Goal: Task Accomplishment & Management: Manage account settings

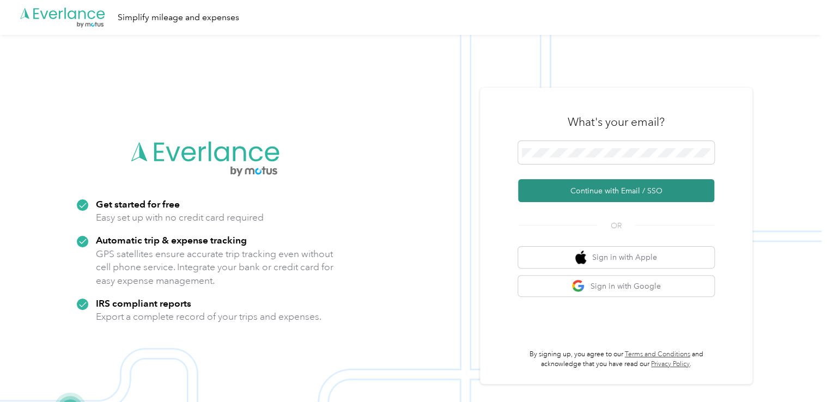
click at [586, 190] on button "Continue with Email / SSO" at bounding box center [616, 190] width 196 height 23
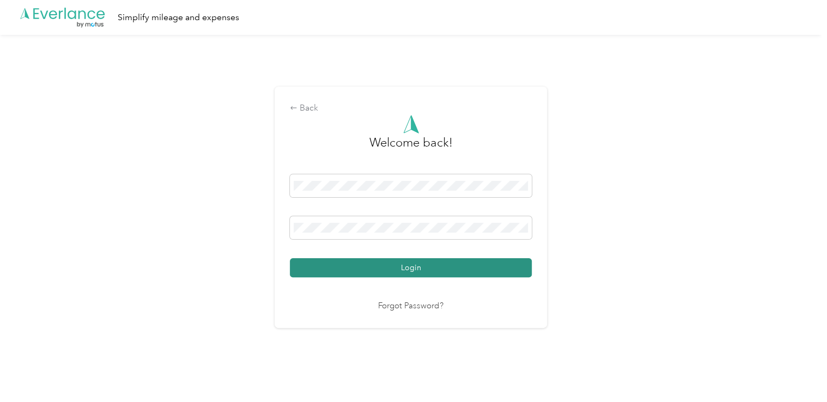
click at [418, 269] on button "Login" at bounding box center [411, 267] width 242 height 19
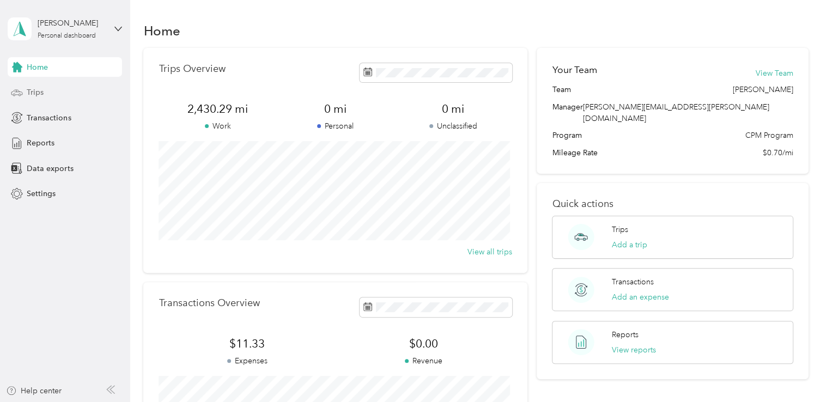
click at [38, 95] on span "Trips" at bounding box center [35, 92] width 17 height 11
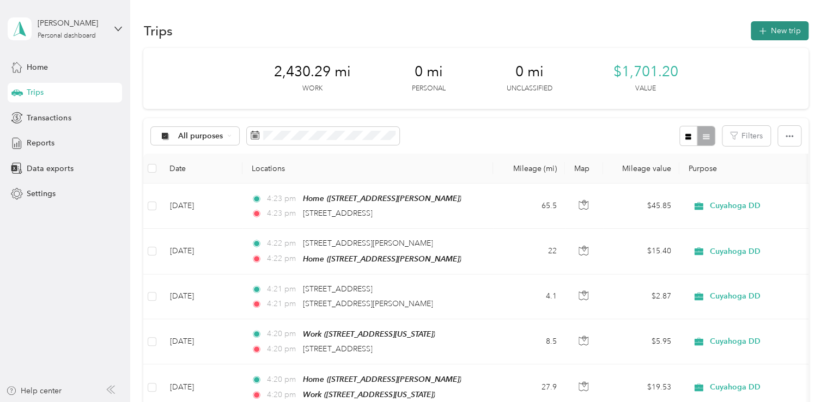
click at [778, 37] on button "New trip" at bounding box center [780, 30] width 58 height 19
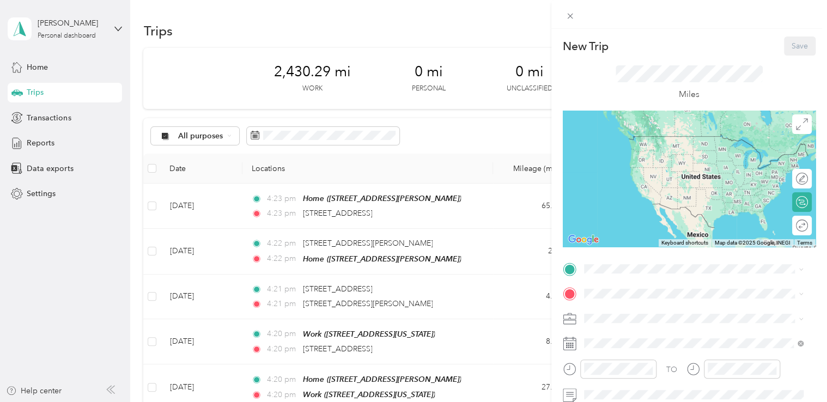
click at [293, 137] on div "New Trip Save This trip cannot be edited because it is either under review, app…" at bounding box center [413, 201] width 827 height 402
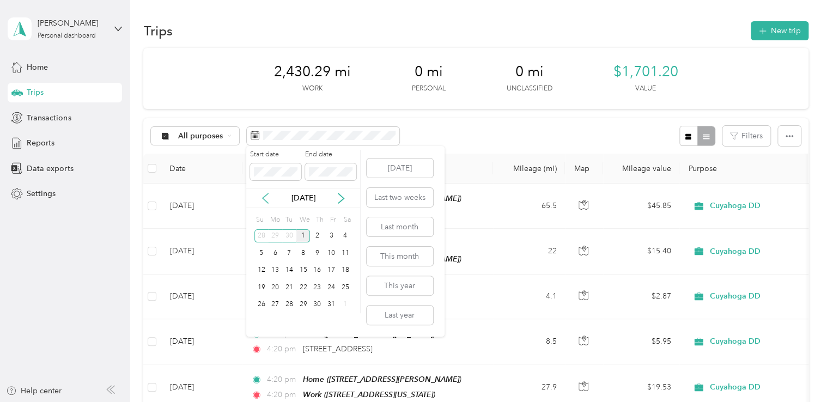
click at [262, 202] on icon at bounding box center [265, 198] width 11 height 11
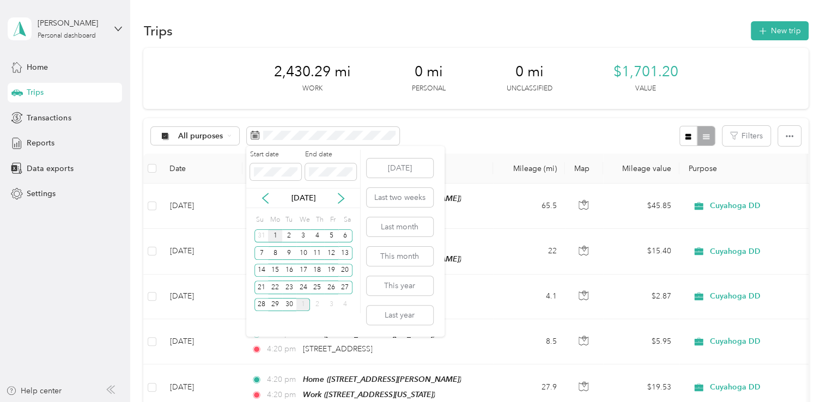
click at [274, 237] on div "1" at bounding box center [275, 236] width 14 height 14
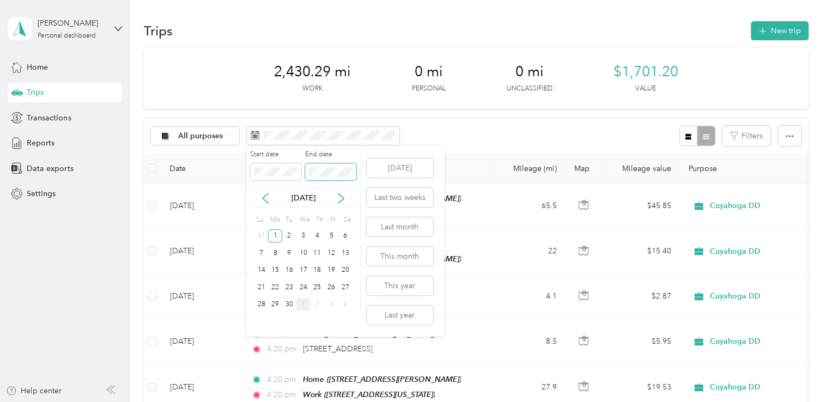
click at [324, 178] on span at bounding box center [330, 171] width 51 height 17
click at [343, 196] on icon at bounding box center [341, 198] width 11 height 11
click at [301, 237] on div "1" at bounding box center [303, 236] width 14 height 14
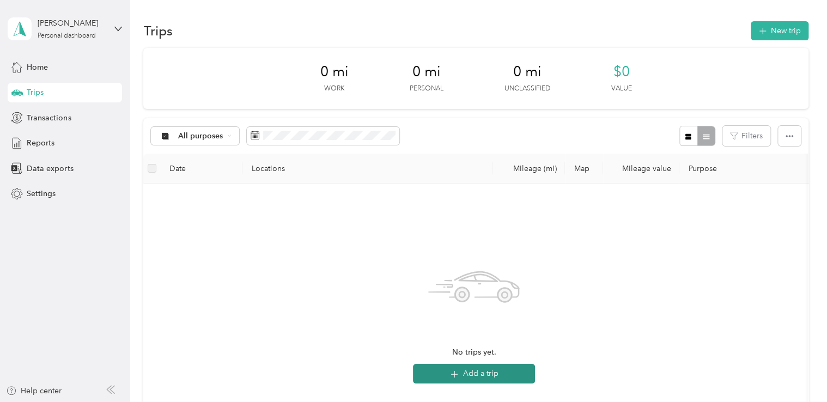
click at [460, 373] on icon "button" at bounding box center [454, 374] width 13 height 13
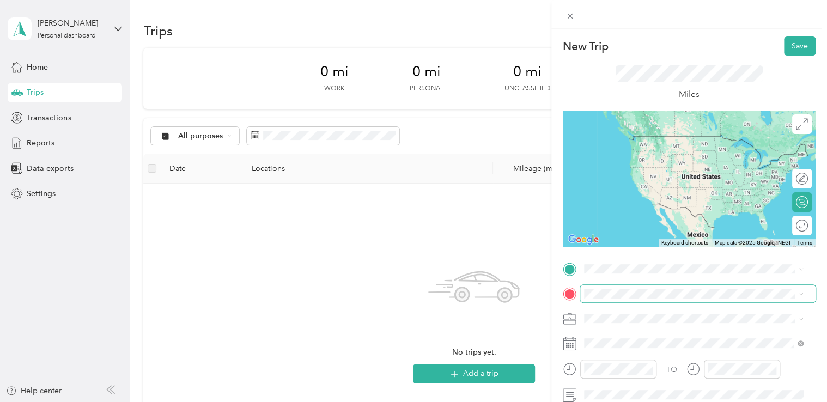
click at [603, 285] on span at bounding box center [697, 293] width 235 height 17
click at [649, 150] on span "[STREET_ADDRESS][PERSON_NAME]" at bounding box center [669, 152] width 130 height 9
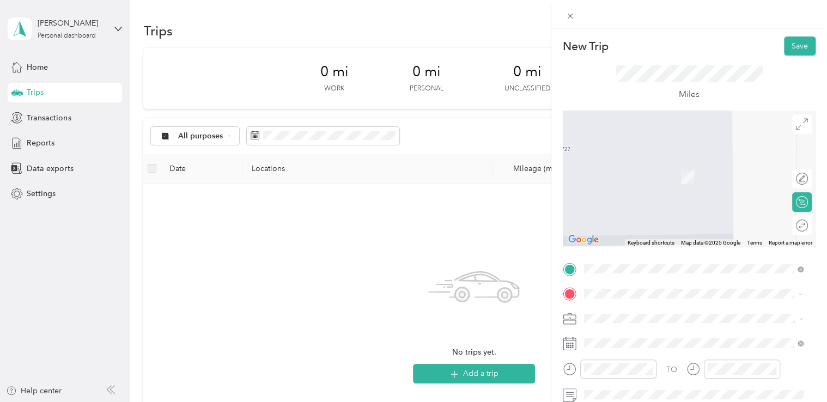
click at [662, 166] on span "[STREET_ADDRESS][US_STATE]" at bounding box center [658, 161] width 109 height 10
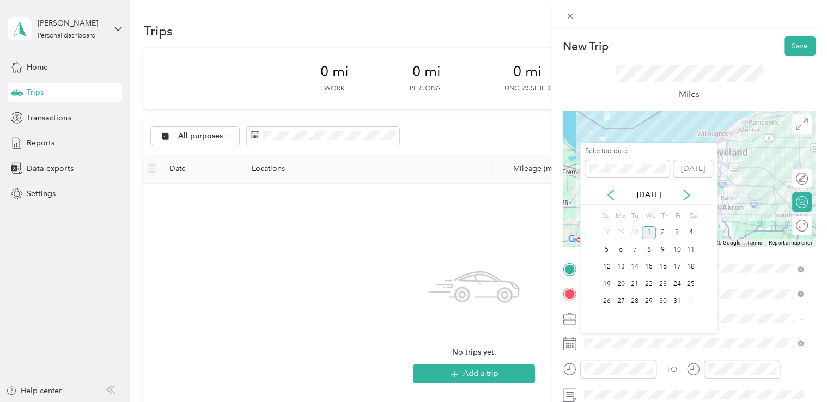
click at [608, 187] on div "[DATE]" at bounding box center [648, 195] width 137 height 20
click at [608, 193] on icon at bounding box center [610, 195] width 11 height 11
click at [618, 251] on div "8" at bounding box center [620, 250] width 14 height 14
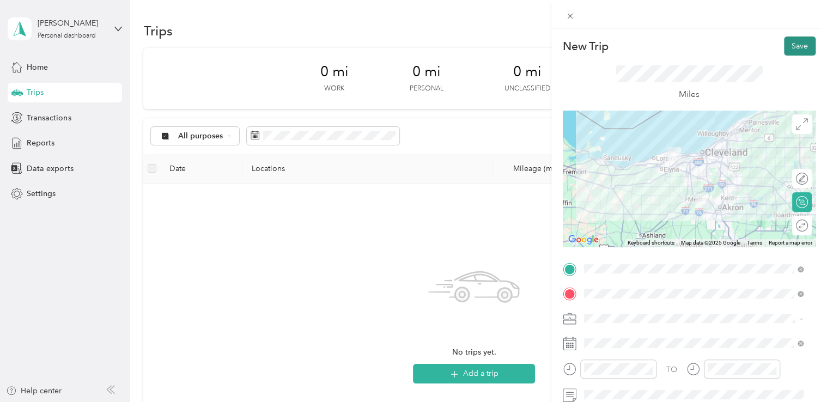
click at [789, 47] on button "Save" at bounding box center [800, 45] width 32 height 19
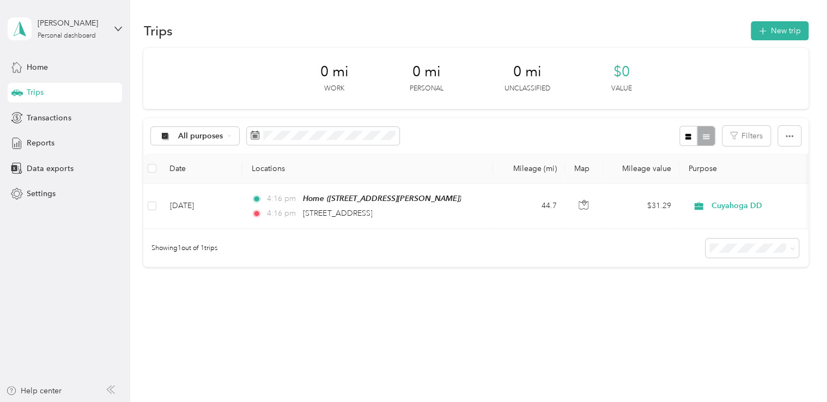
click at [754, 41] on div "Trips New trip" at bounding box center [475, 30] width 665 height 23
click at [775, 30] on button "New trip" at bounding box center [780, 30] width 58 height 19
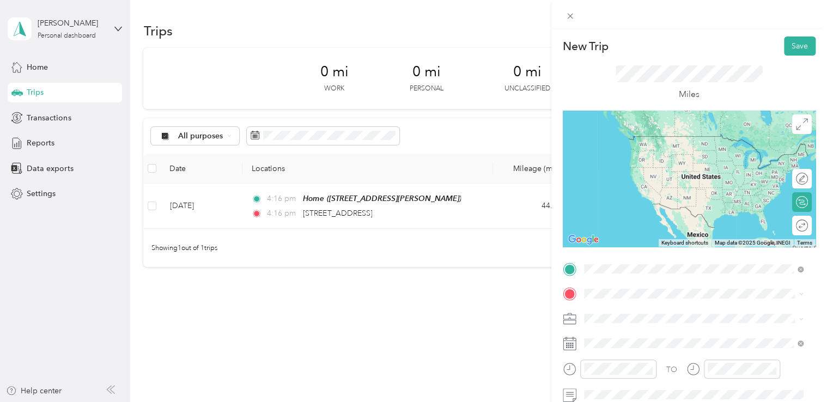
click at [667, 148] on li "[STREET_ADDRESS][US_STATE]" at bounding box center [693, 137] width 227 height 22
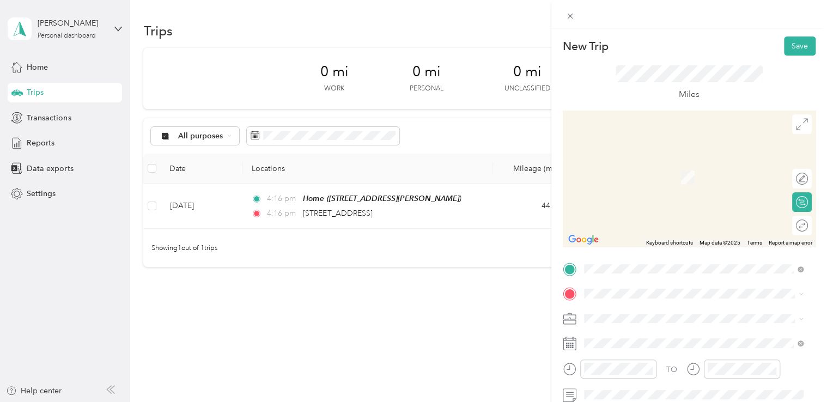
click at [650, 164] on span "[STREET_ADDRESS][PERSON_NAME][US_STATE]" at bounding box center [688, 159] width 169 height 10
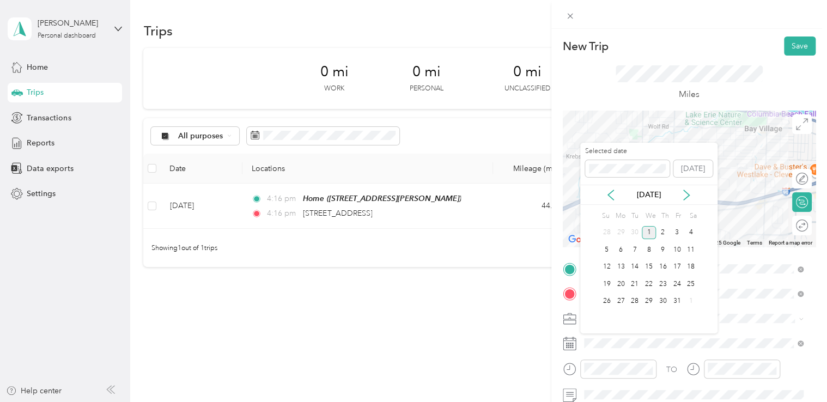
click at [610, 200] on div "[DATE]" at bounding box center [648, 194] width 137 height 11
click at [610, 192] on icon at bounding box center [610, 195] width 5 height 10
click at [619, 253] on div "8" at bounding box center [620, 250] width 14 height 14
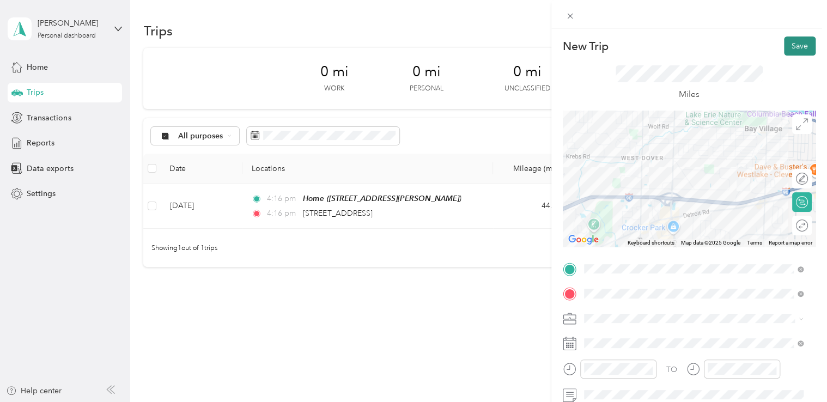
click at [784, 47] on button "Save" at bounding box center [800, 45] width 32 height 19
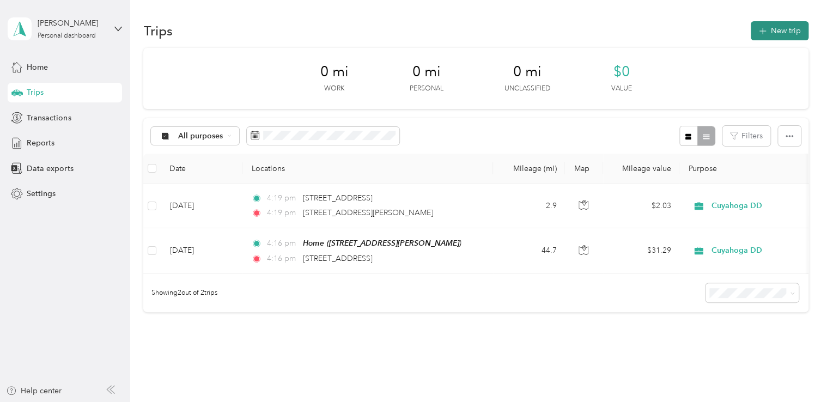
click at [776, 38] on button "New trip" at bounding box center [780, 30] width 58 height 19
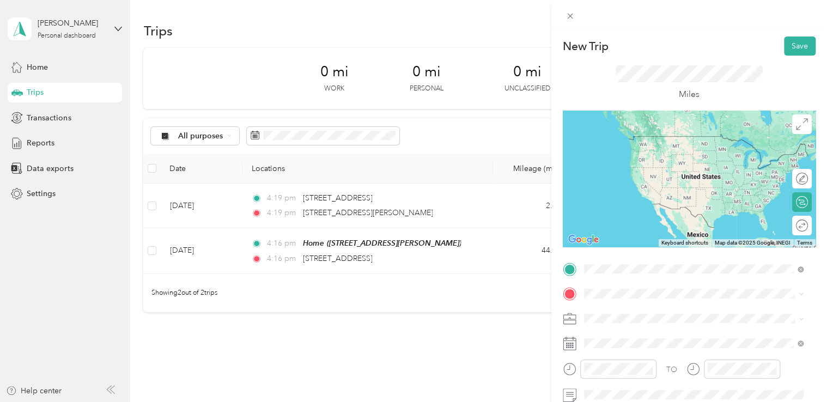
click at [661, 138] on span "[STREET_ADDRESS][PERSON_NAME][US_STATE]" at bounding box center [688, 136] width 169 height 10
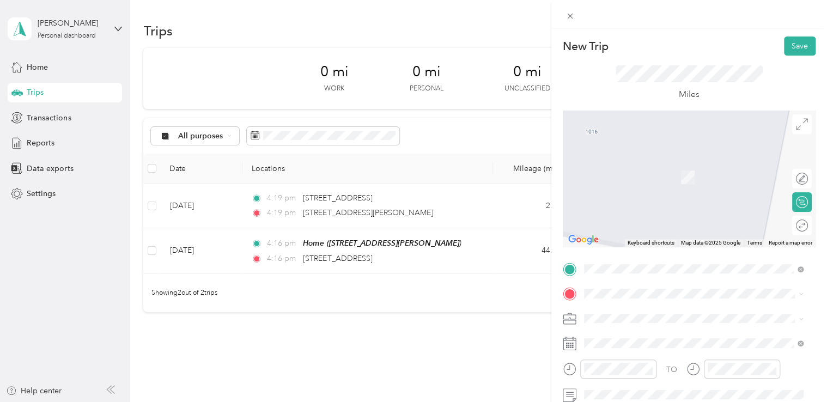
click at [612, 265] on div "Home [STREET_ADDRESS][PERSON_NAME]" at bounding box center [669, 253] width 130 height 23
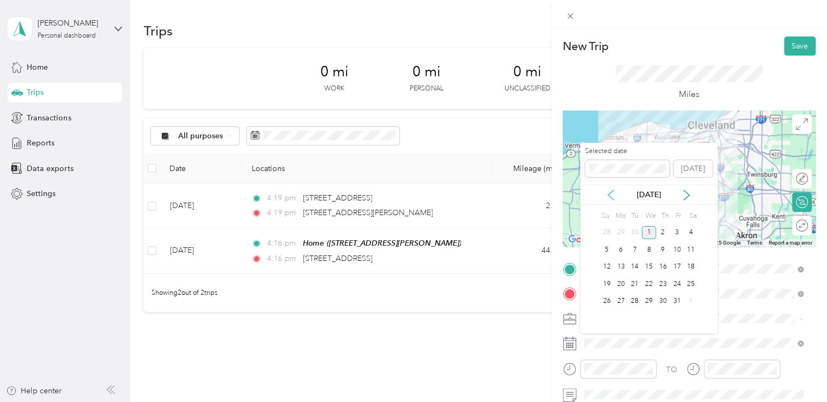
click at [610, 191] on icon at bounding box center [610, 195] width 11 height 11
click at [620, 252] on div "8" at bounding box center [620, 250] width 14 height 14
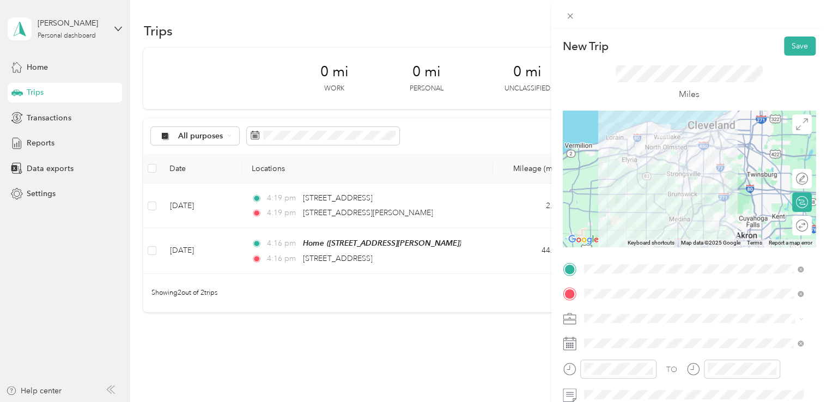
click at [492, 350] on div "New Trip Save This trip cannot be edited because it is either under review, app…" at bounding box center [413, 201] width 827 height 402
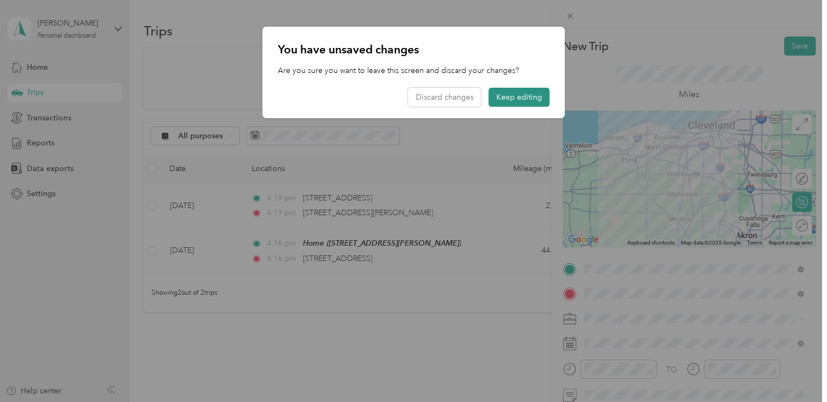
click at [517, 93] on button "Keep editing" at bounding box center [519, 97] width 61 height 19
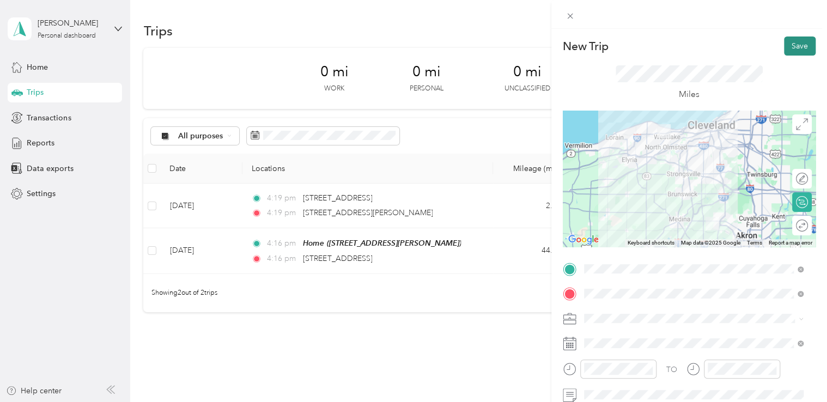
click at [795, 47] on button "Save" at bounding box center [800, 45] width 32 height 19
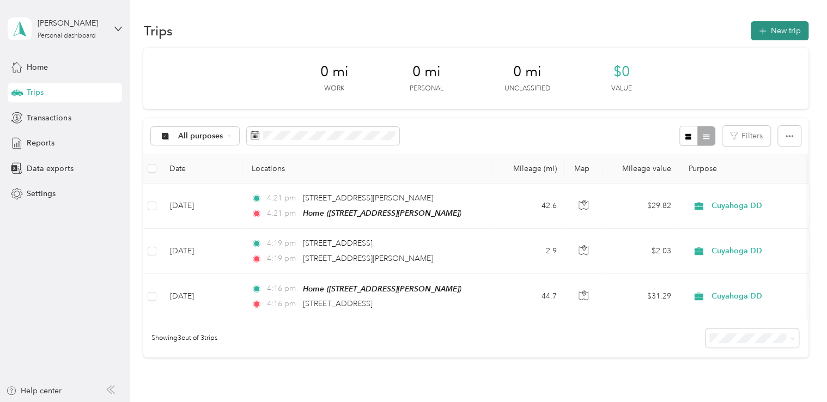
click at [771, 40] on button "New trip" at bounding box center [780, 30] width 58 height 19
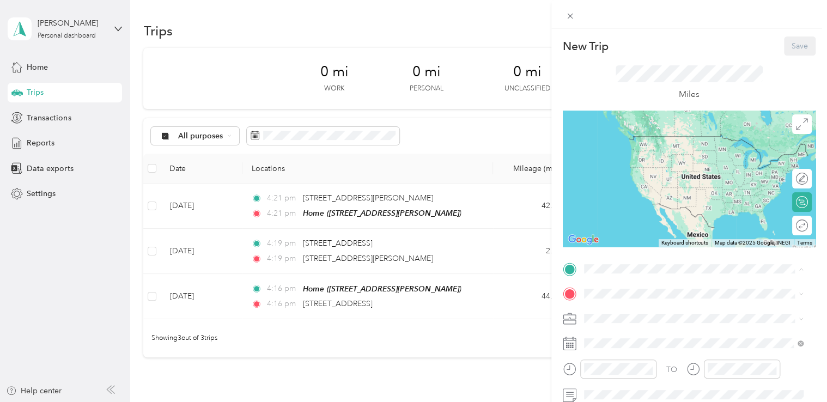
click at [618, 363] on span "[STREET_ADDRESS][PERSON_NAME]" at bounding box center [669, 358] width 130 height 9
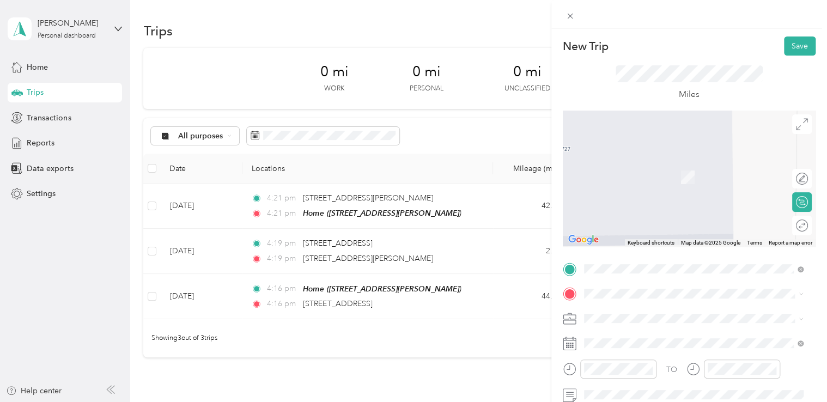
click at [659, 163] on span "[STREET_ADDRESS][US_STATE]" at bounding box center [658, 160] width 109 height 10
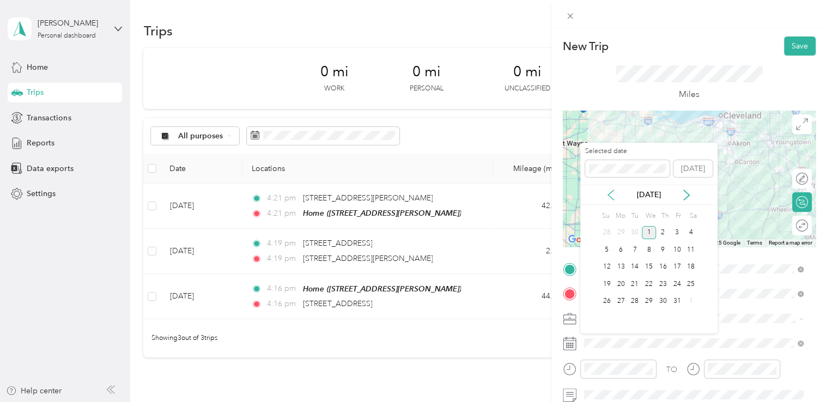
click at [606, 194] on icon at bounding box center [610, 195] width 11 height 11
click at [673, 230] on div "5" at bounding box center [676, 233] width 14 height 14
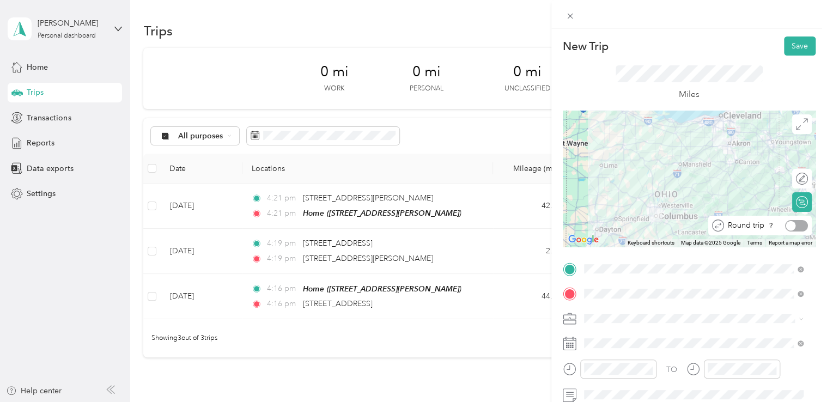
click at [793, 223] on div at bounding box center [796, 225] width 23 height 11
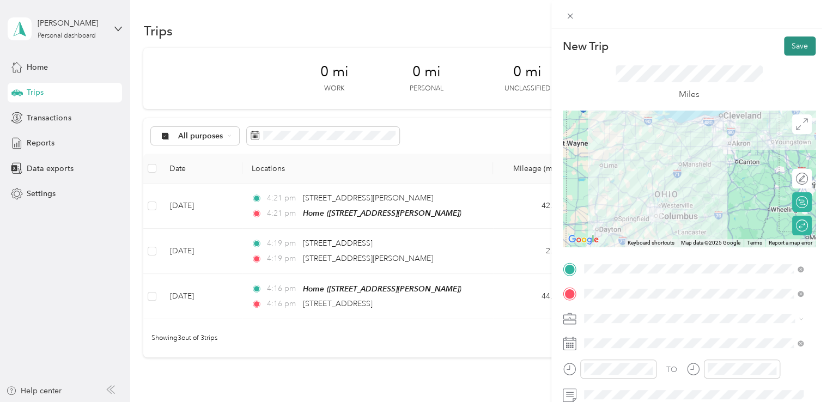
click at [793, 44] on button "Save" at bounding box center [800, 45] width 32 height 19
